Goal: Information Seeking & Learning: Learn about a topic

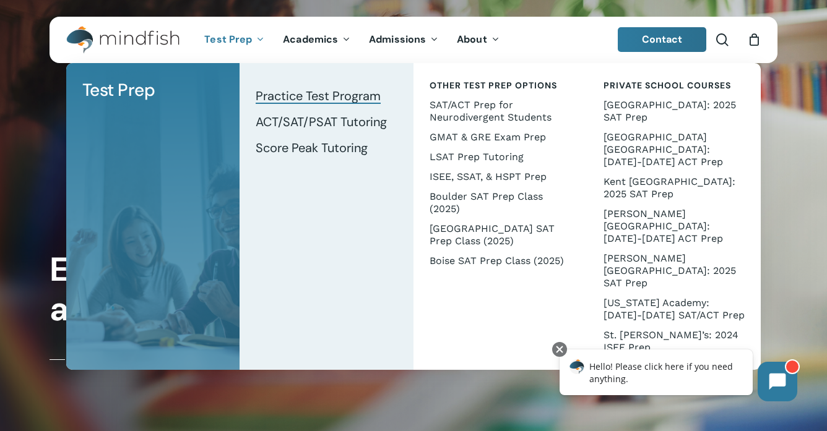
click at [352, 91] on span "Practice Test Program" at bounding box center [318, 96] width 125 height 16
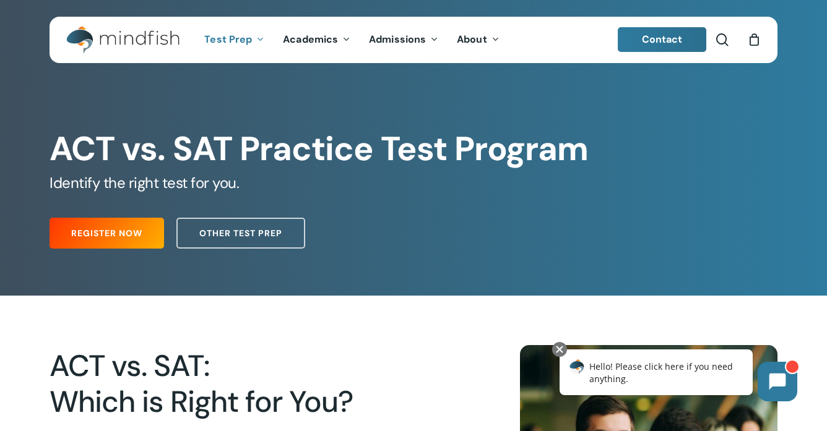
click at [318, 178] on h5 "Identify the right test for you." at bounding box center [414, 183] width 728 height 20
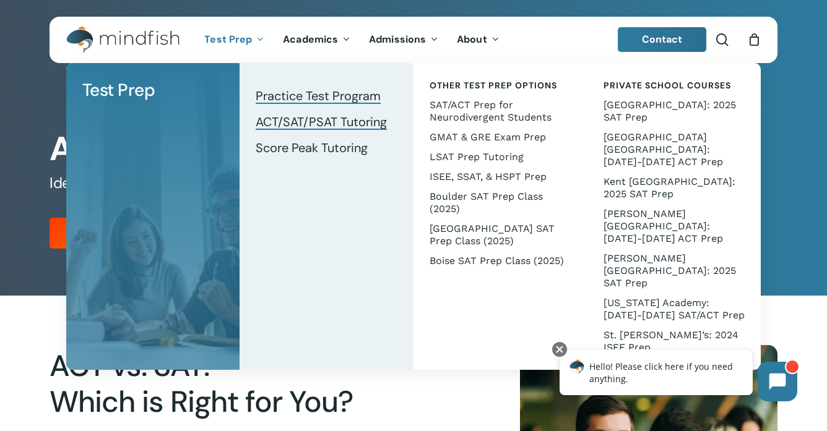
click at [288, 122] on span "ACT/SAT/PSAT Tutoring" at bounding box center [321, 122] width 131 height 16
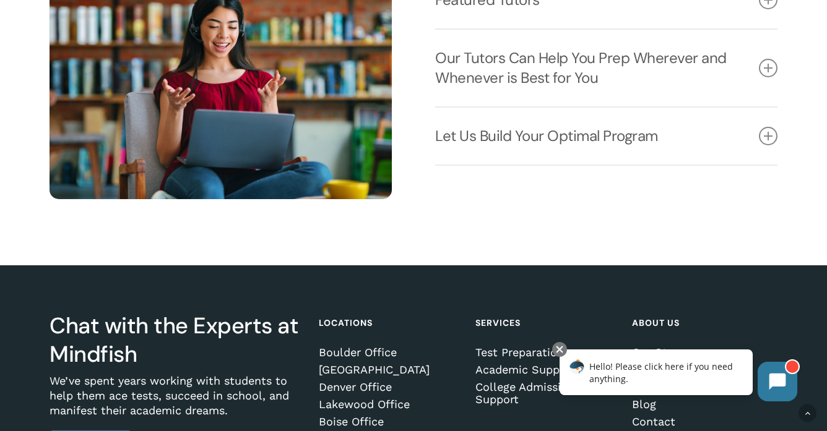
scroll to position [1618, 0]
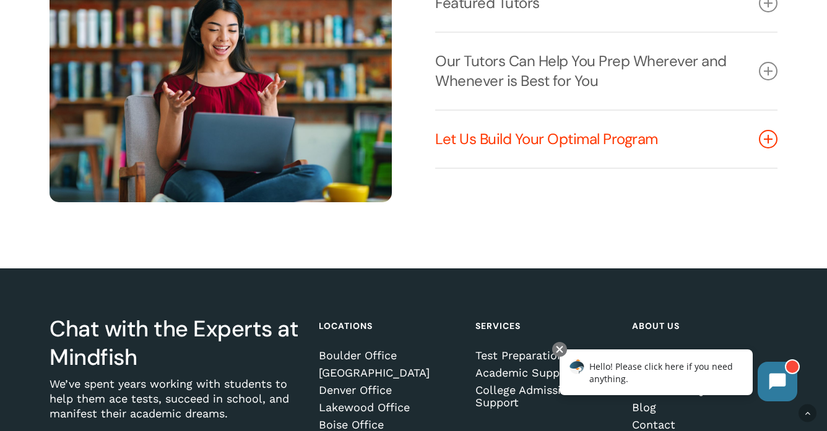
click at [507, 156] on link "Let Us Build Your Optimal Program" at bounding box center [606, 139] width 342 height 57
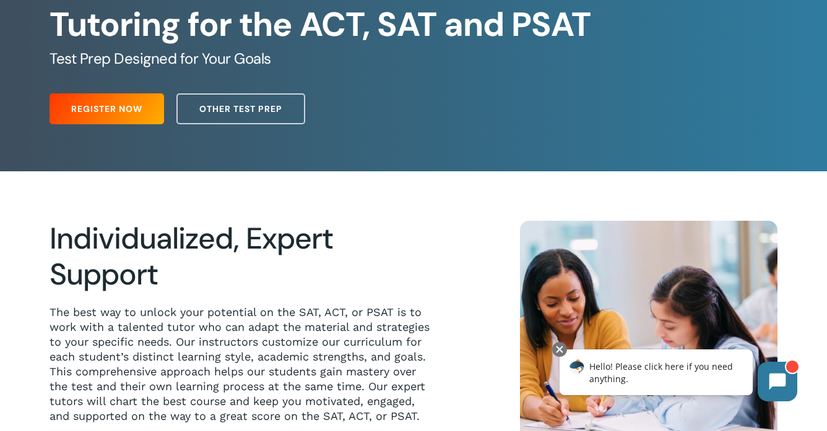
scroll to position [0, 0]
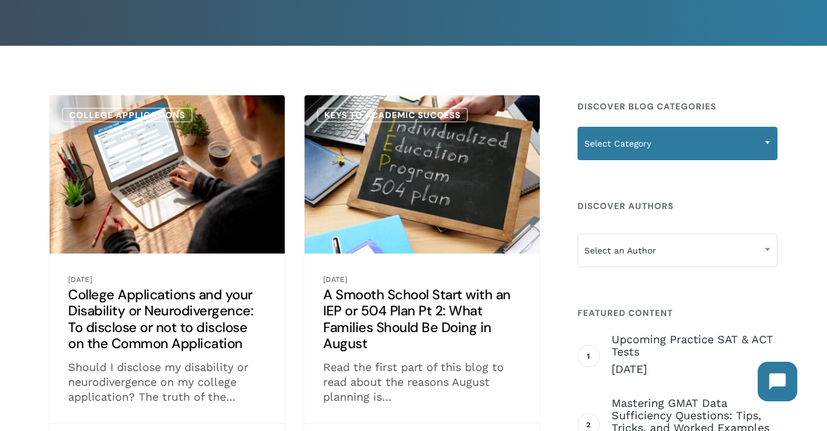
scroll to position [137, 0]
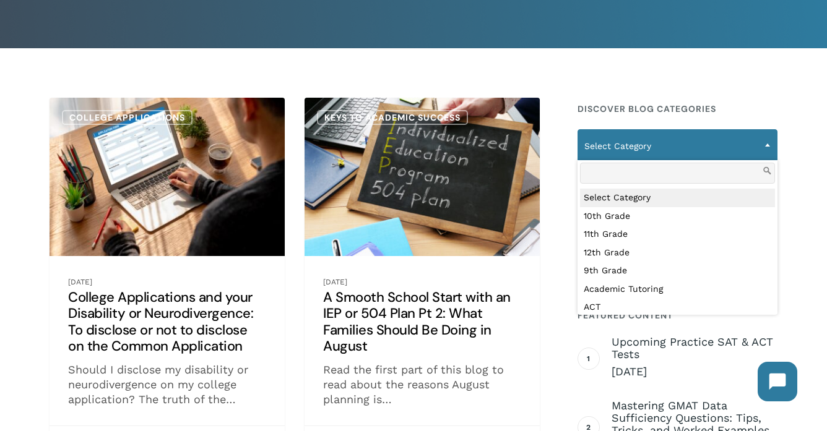
click at [723, 157] on span "Select Category" at bounding box center [677, 146] width 199 height 26
